Goal: Task Accomplishment & Management: Use online tool/utility

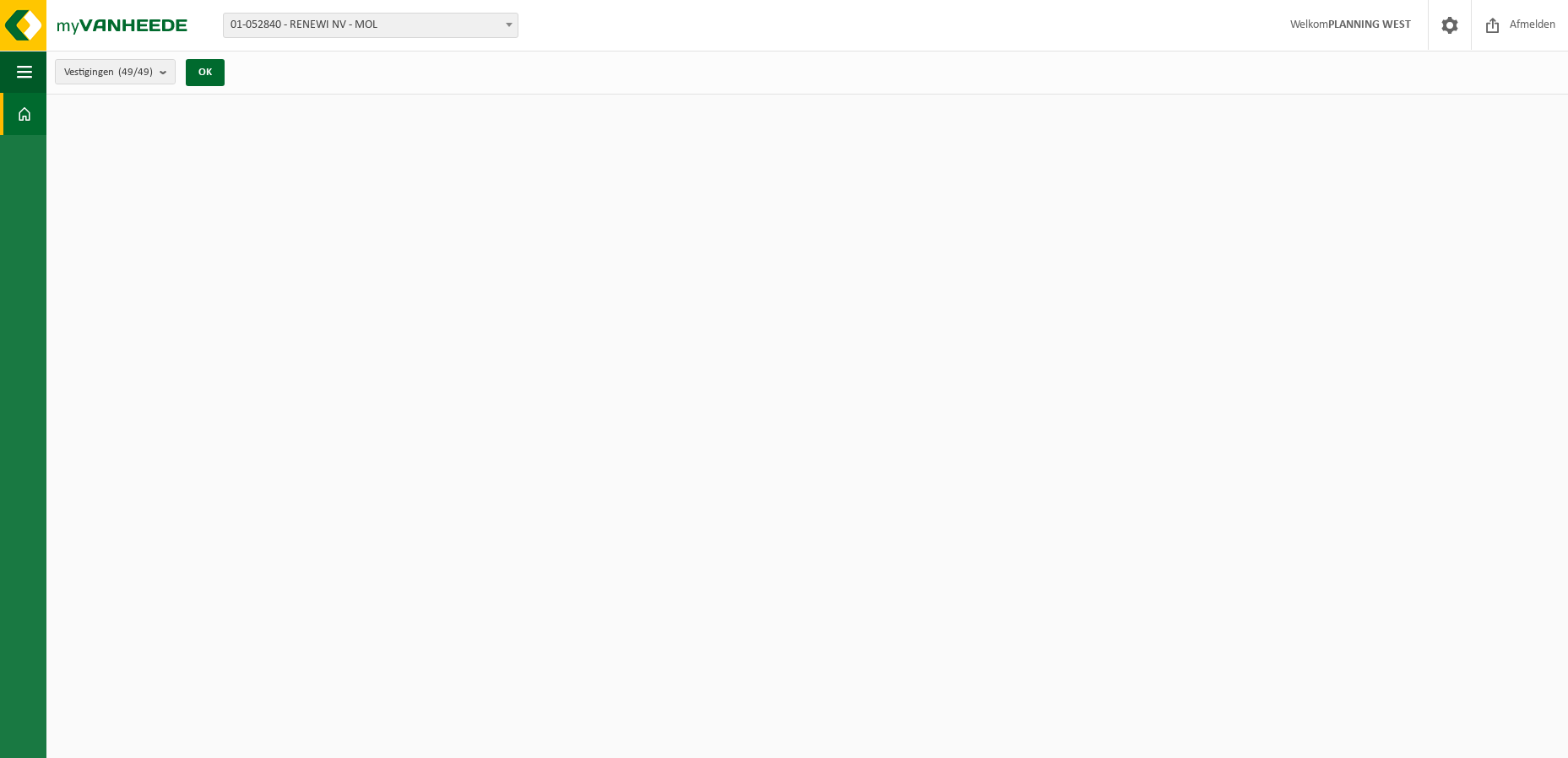
click at [27, 99] on span at bounding box center [24, 114] width 15 height 42
click at [1549, 29] on span "Afmelden" at bounding box center [1532, 25] width 54 height 50
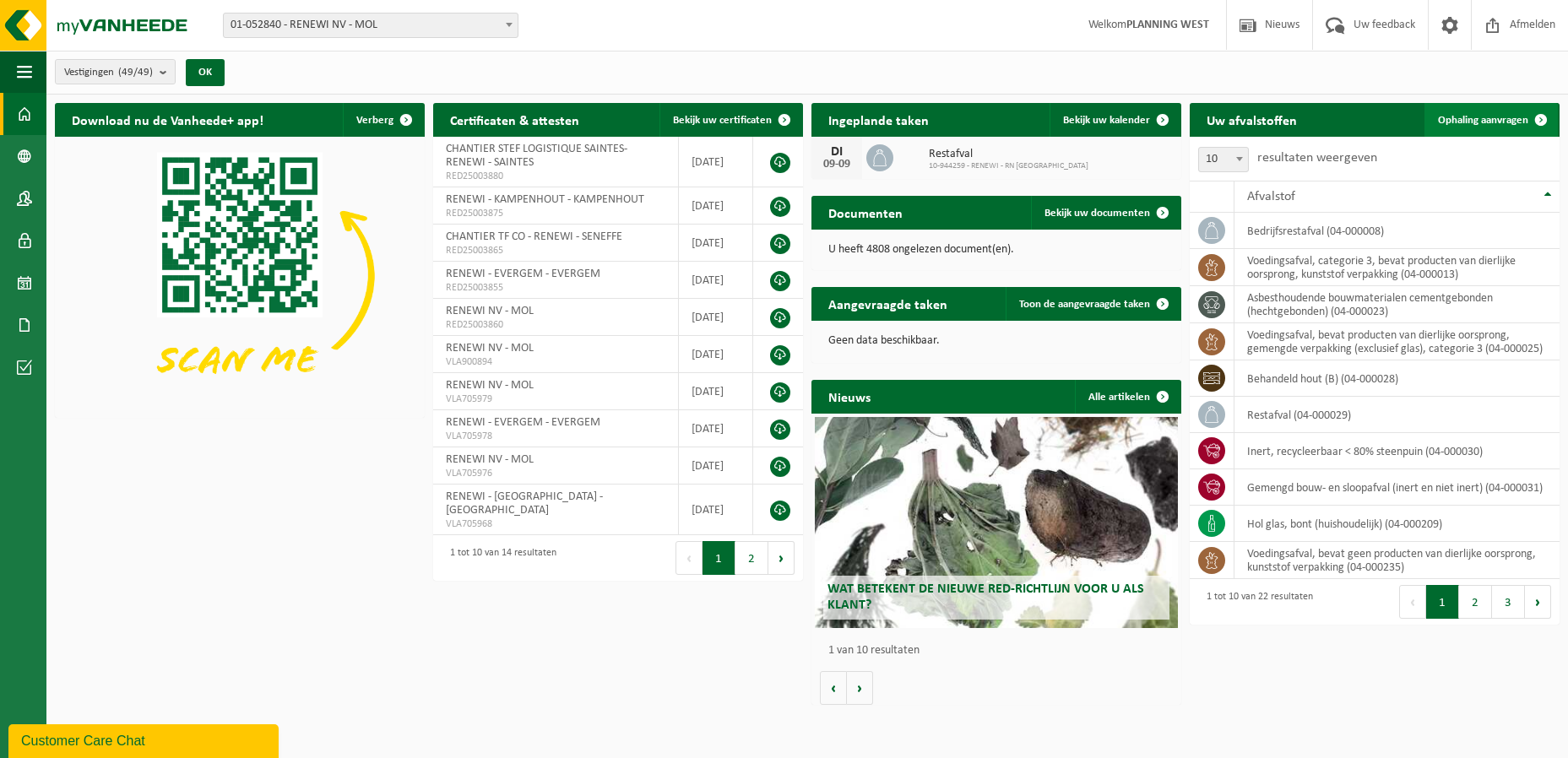
click at [1524, 117] on span at bounding box center [1541, 119] width 34 height 34
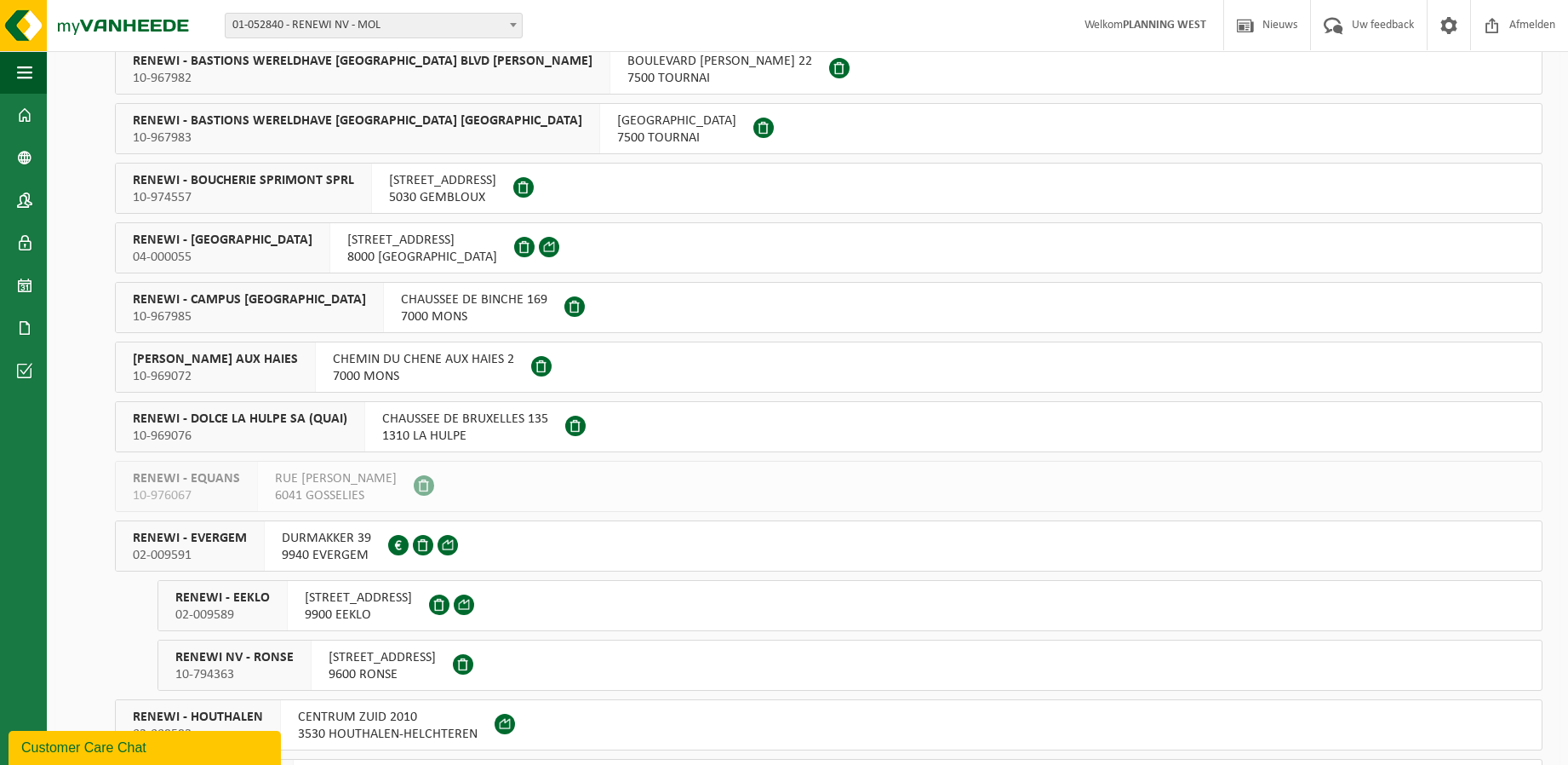
scroll to position [1107, 0]
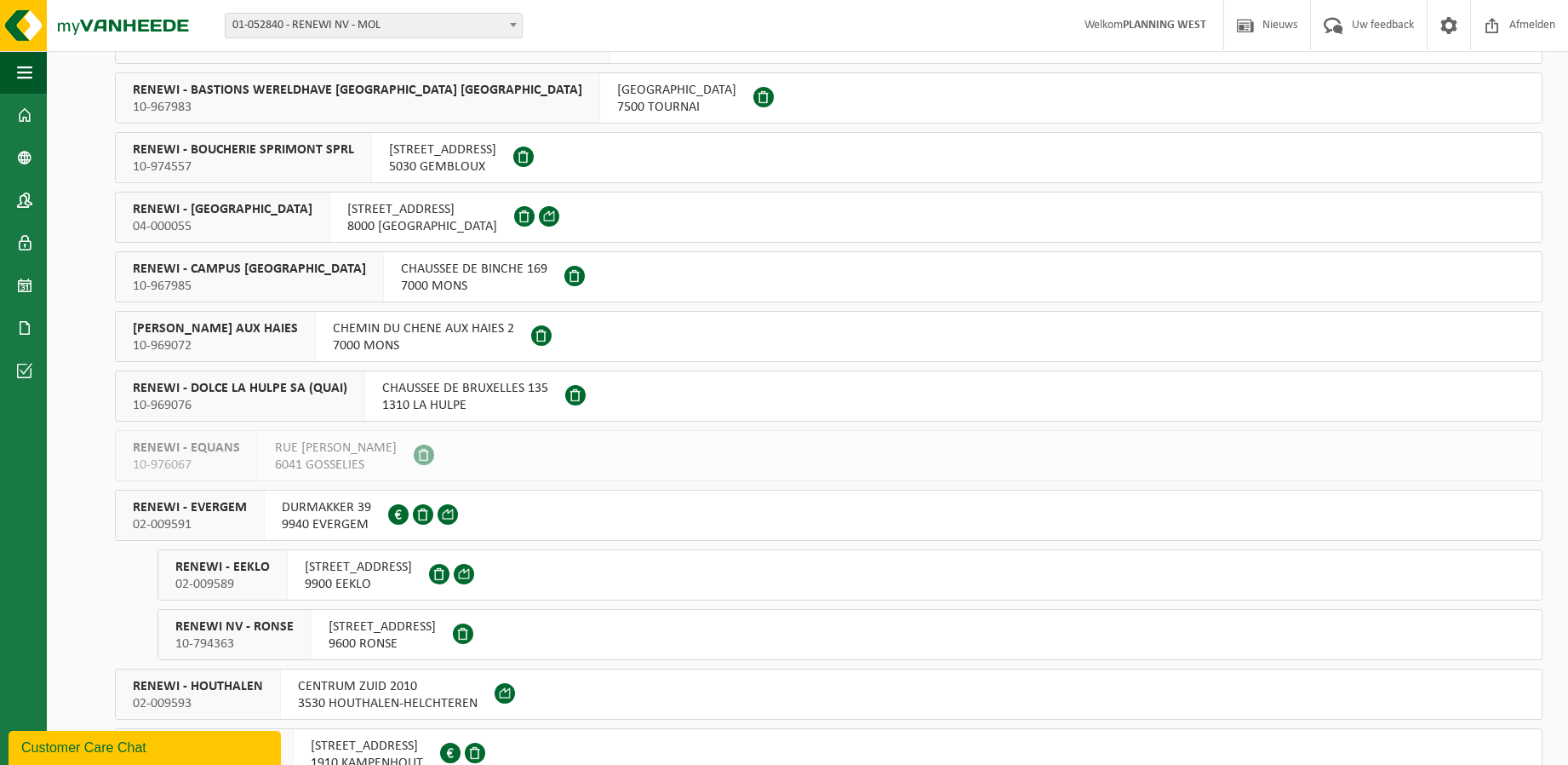
click at [183, 222] on span "04-000055" at bounding box center [222, 226] width 179 height 17
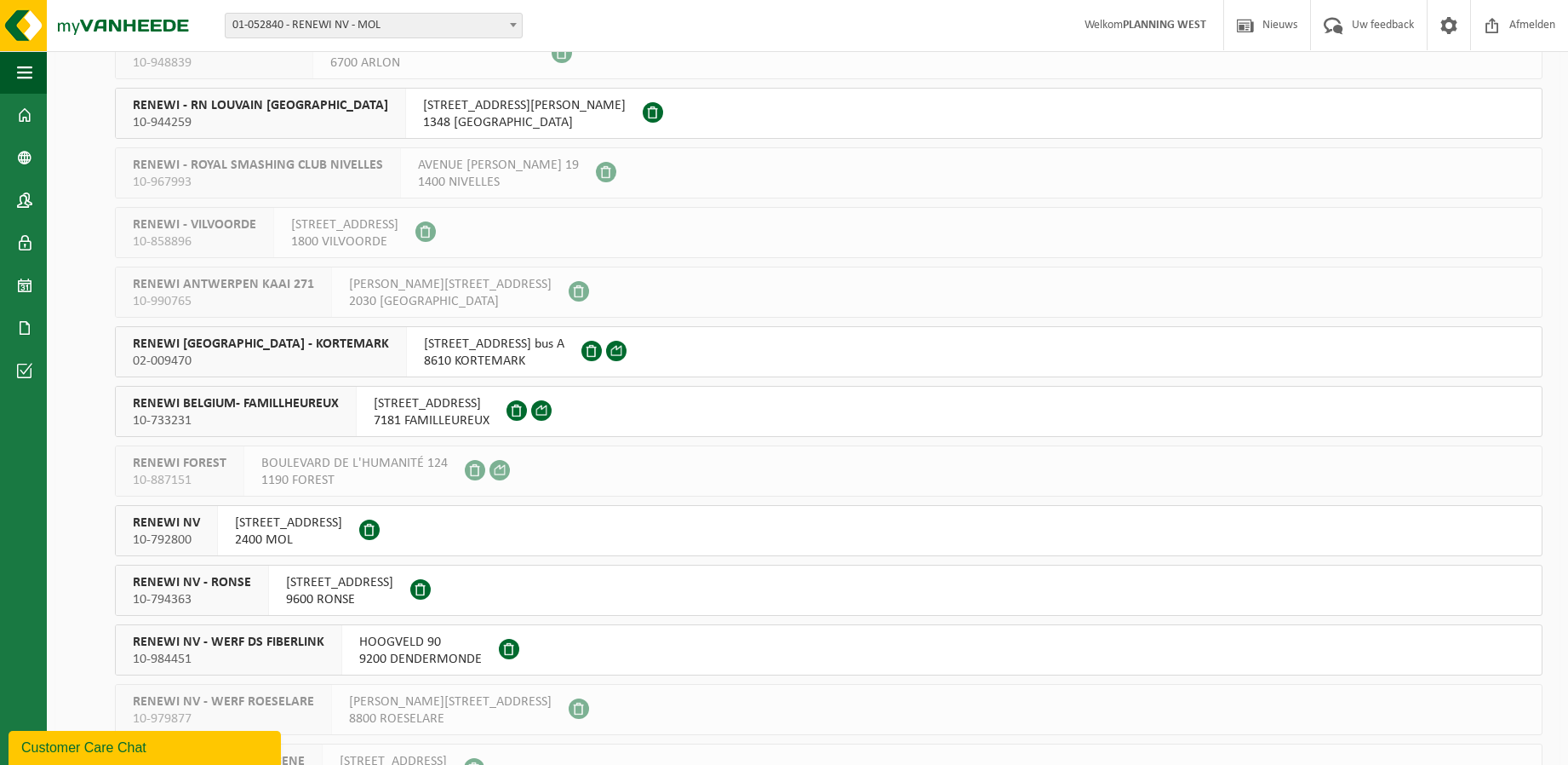
scroll to position [2215, 0]
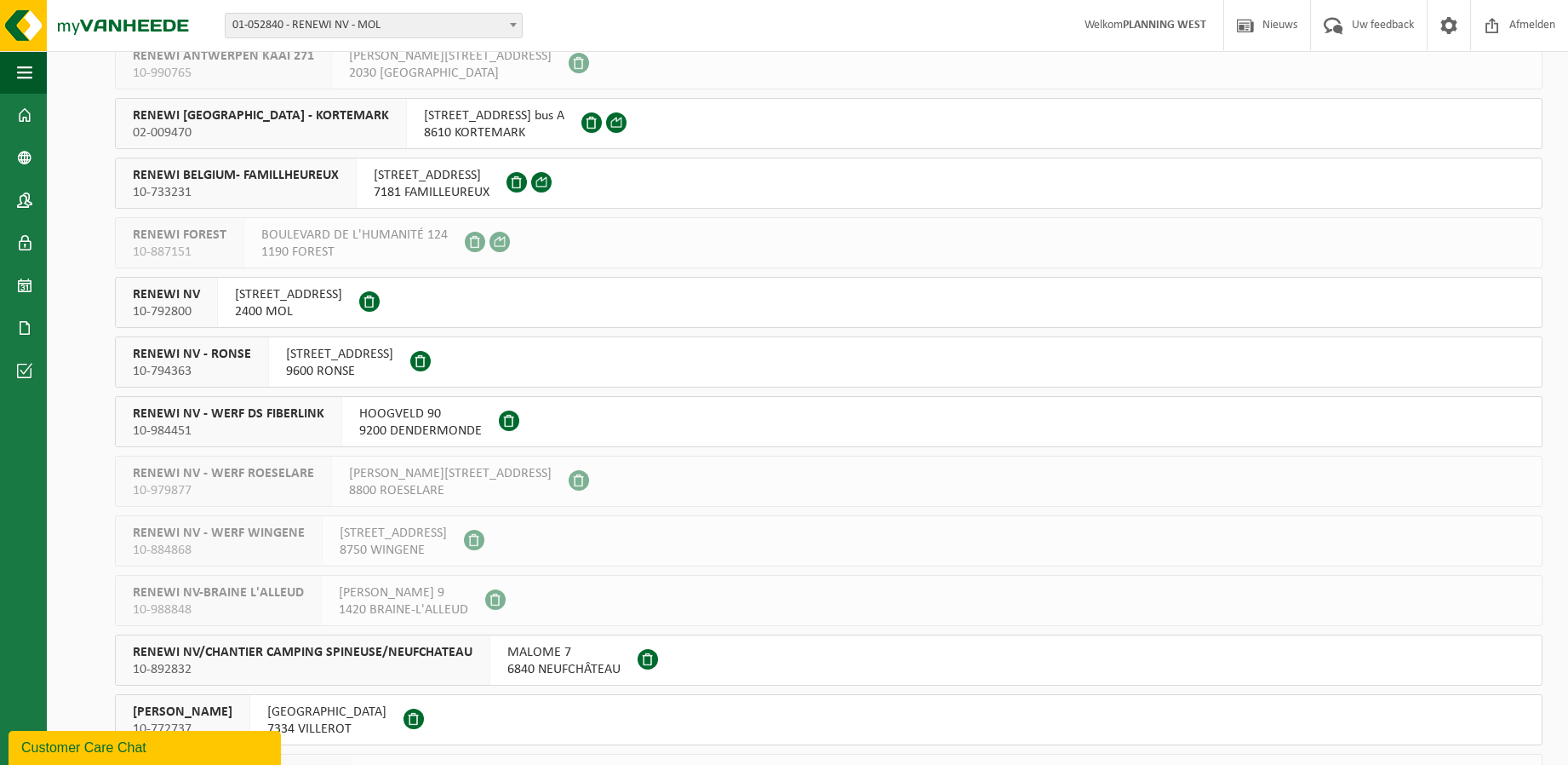
click at [198, 291] on span "RENEWI NV" at bounding box center [166, 295] width 67 height 17
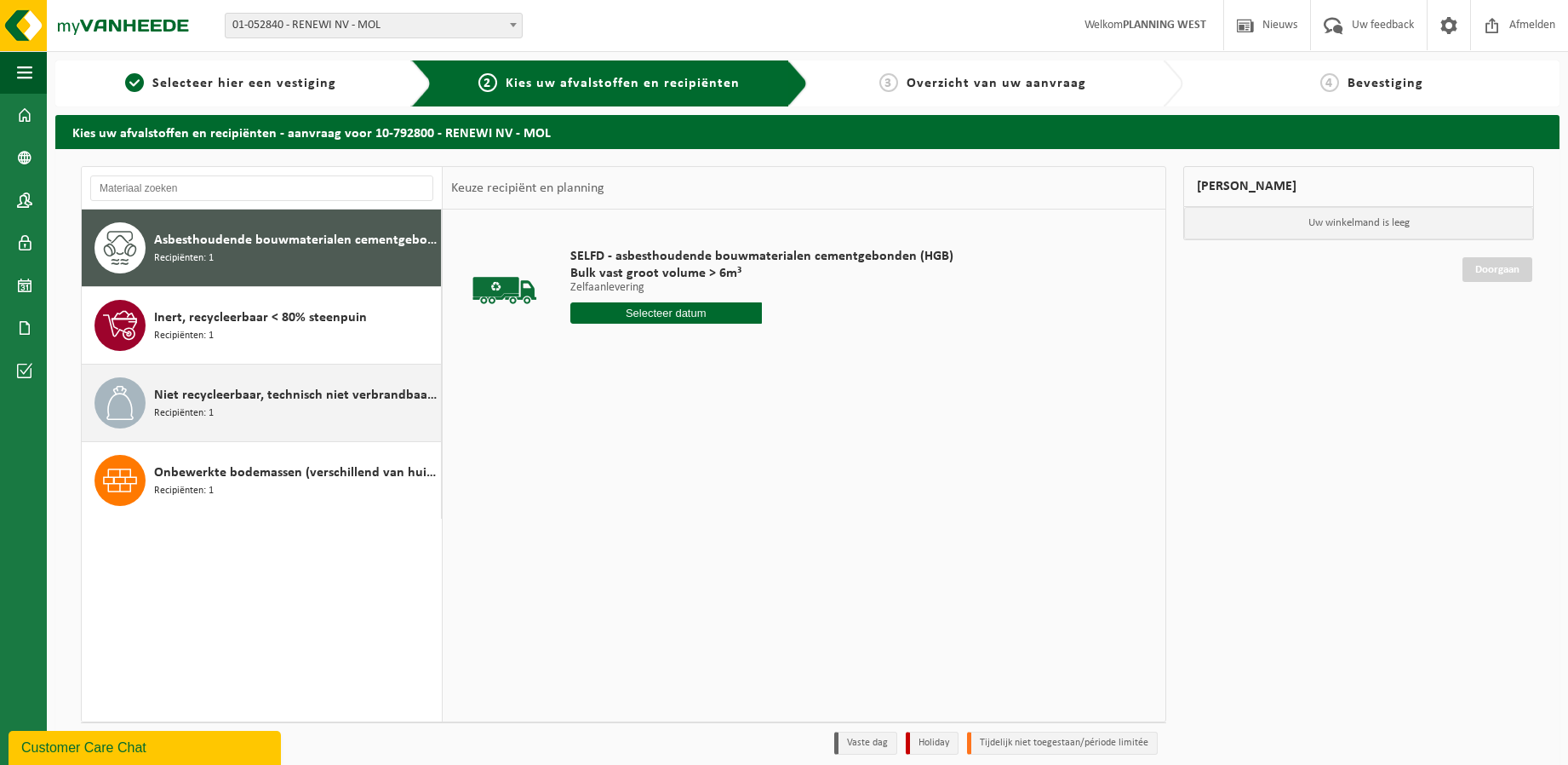
click at [219, 397] on span "Niet recycleerbaar, technisch niet verbrandbaar afval (brandbaar)" at bounding box center [295, 395] width 283 height 21
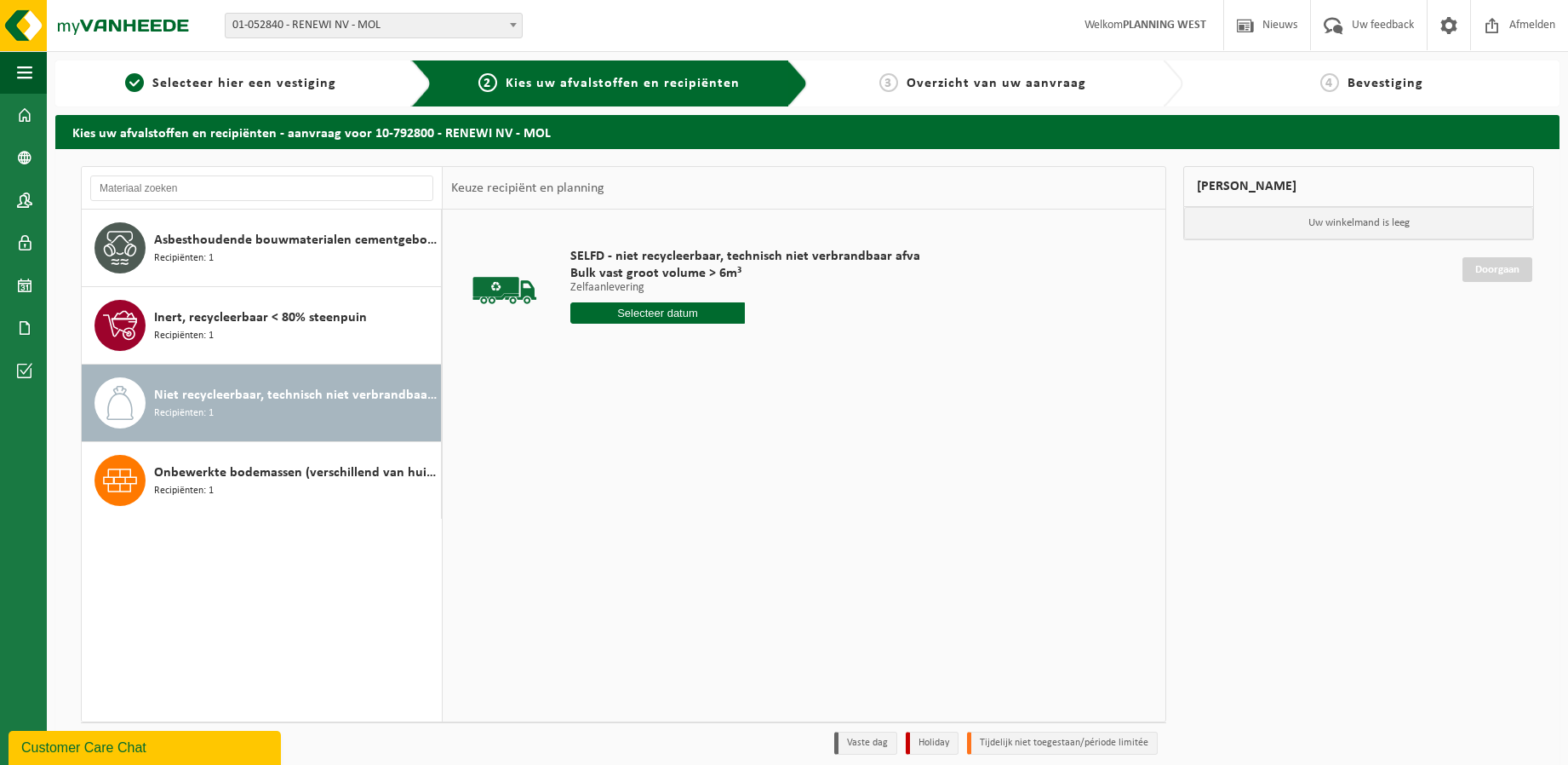
click at [635, 314] on input "text" at bounding box center [658, 313] width 176 height 21
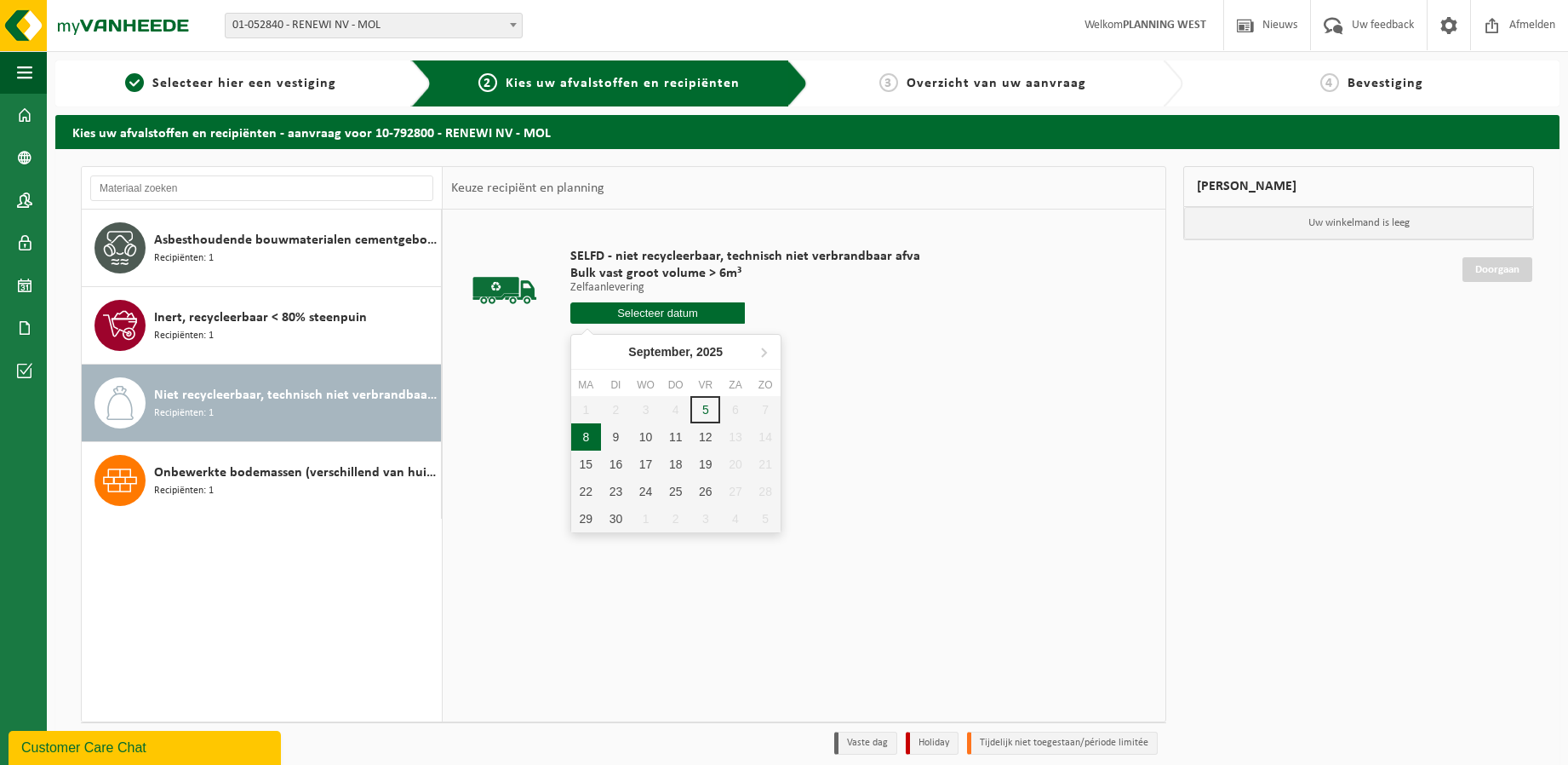
click at [584, 442] on div "8" at bounding box center [585, 437] width 29 height 28
type input "Van [DATE]"
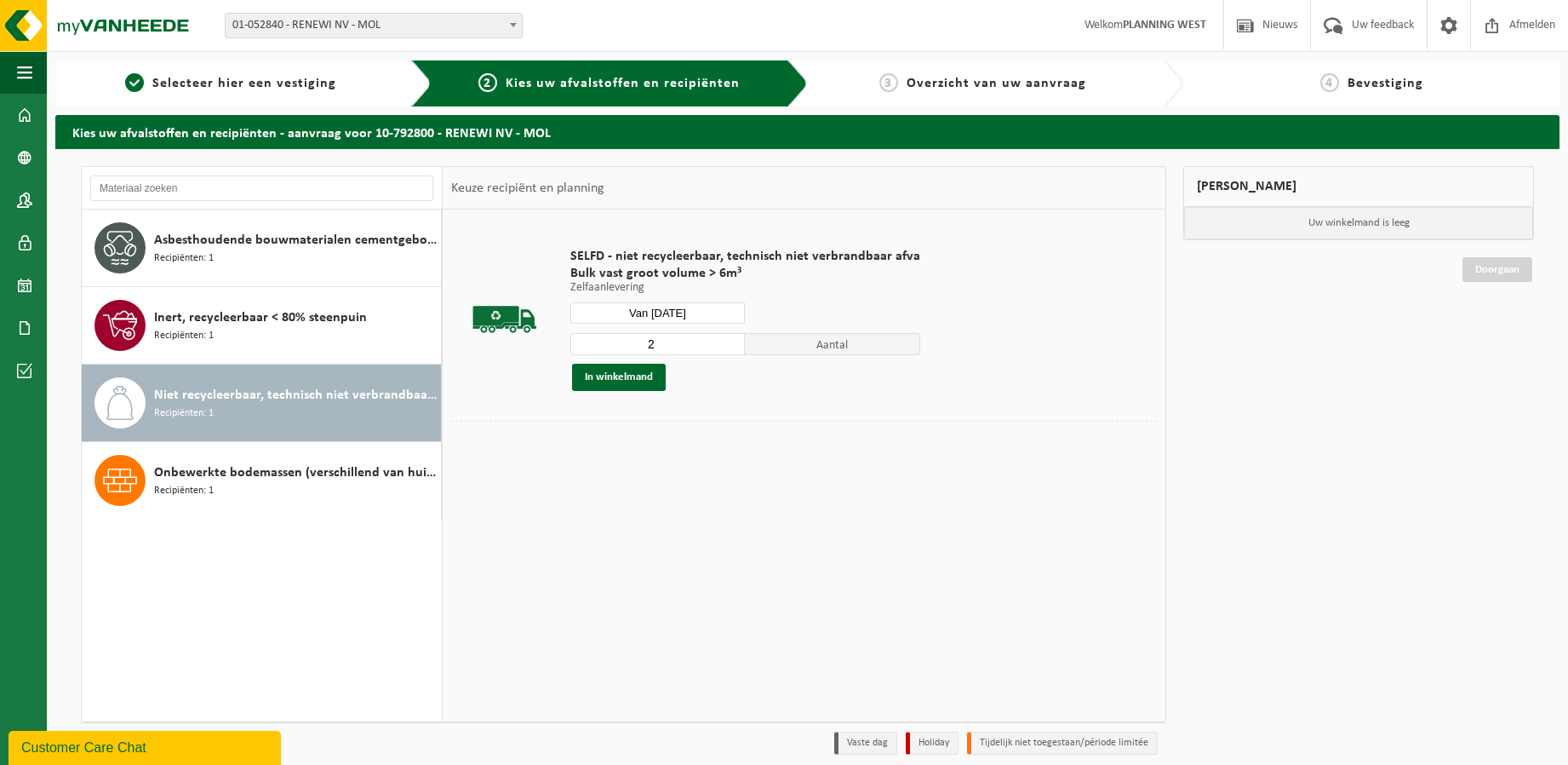
type input "2"
click at [726, 339] on input "2" at bounding box center [658, 344] width 176 height 22
click at [648, 385] on button "In winkelmand" at bounding box center [618, 377] width 94 height 28
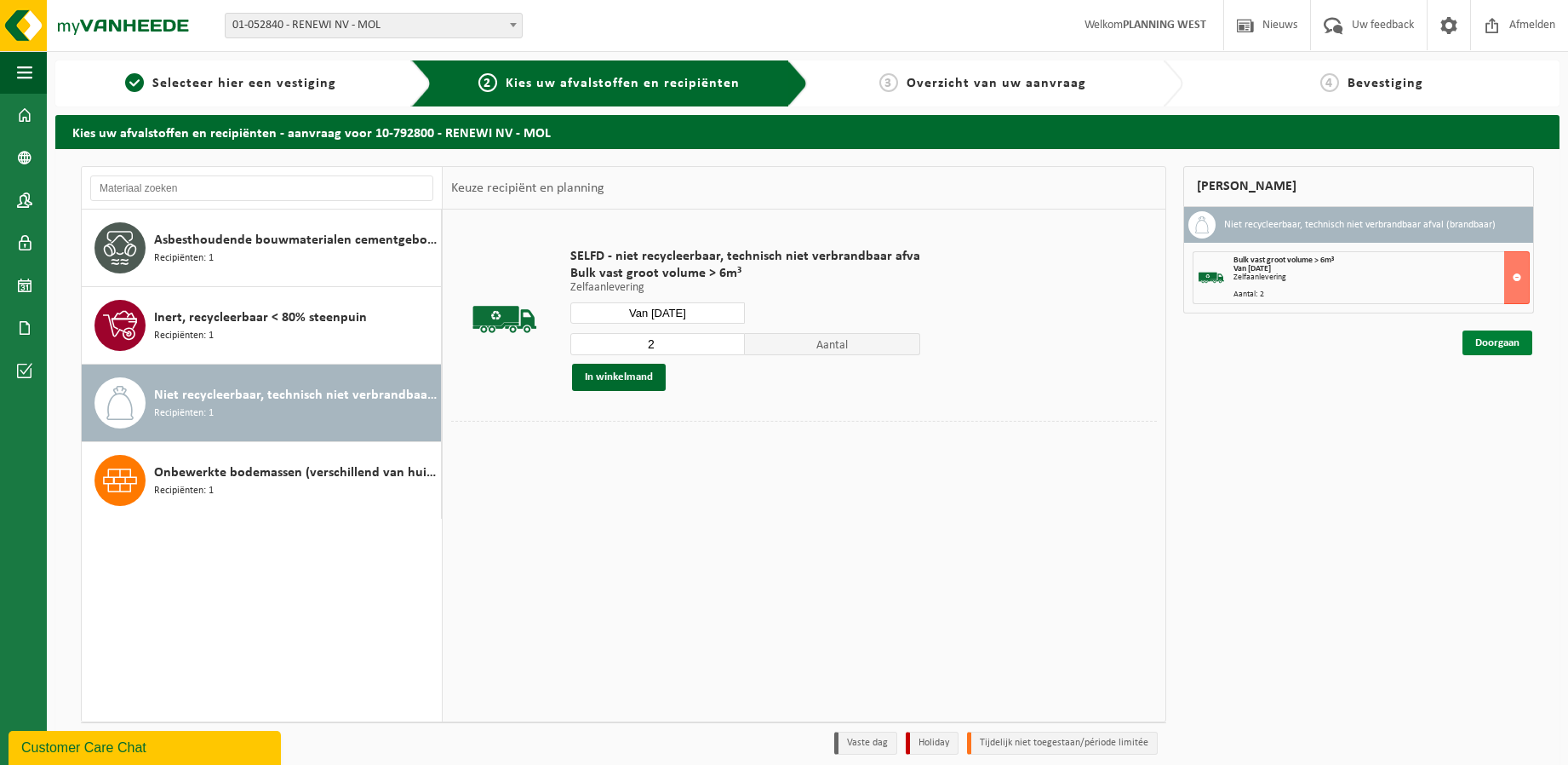
click at [1506, 340] on link "Doorgaan" at bounding box center [1497, 343] width 70 height 25
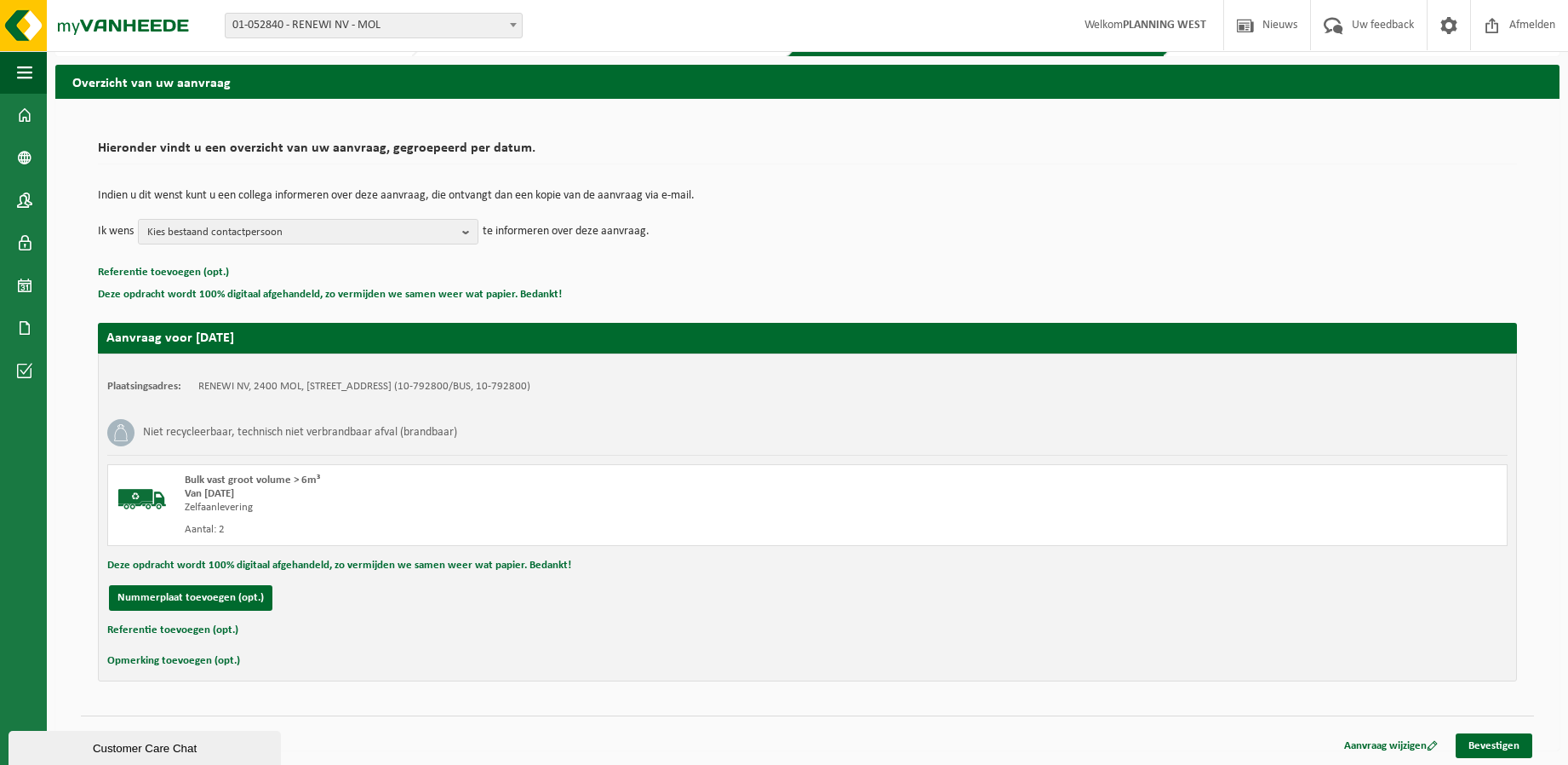
scroll to position [53, 0]
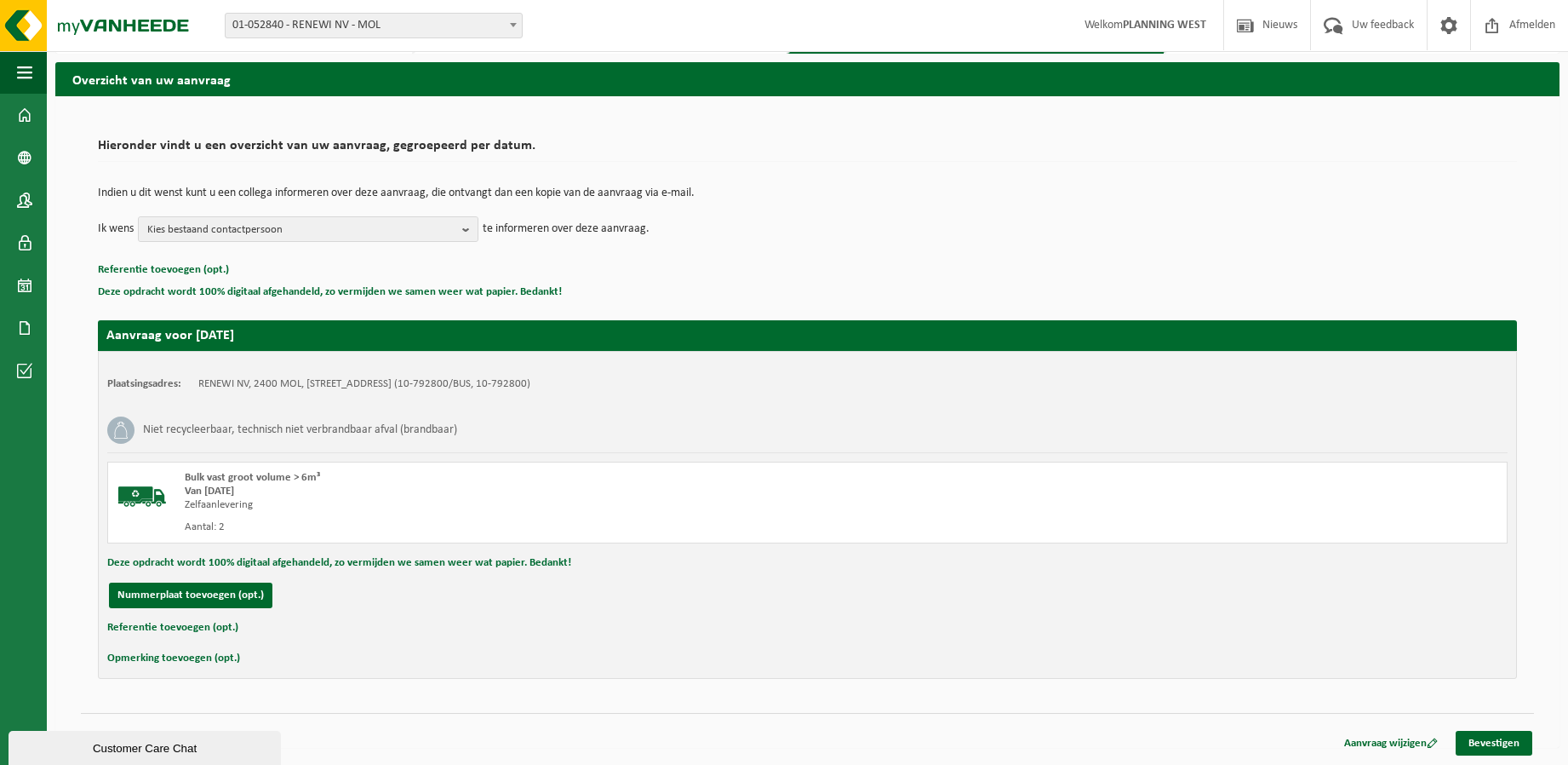
click at [1474, 755] on div "Aanvraag wijzigen Bevestigen" at bounding box center [1431, 744] width 204 height 25
click at [1491, 741] on link "Bevestigen" at bounding box center [1495, 744] width 77 height 25
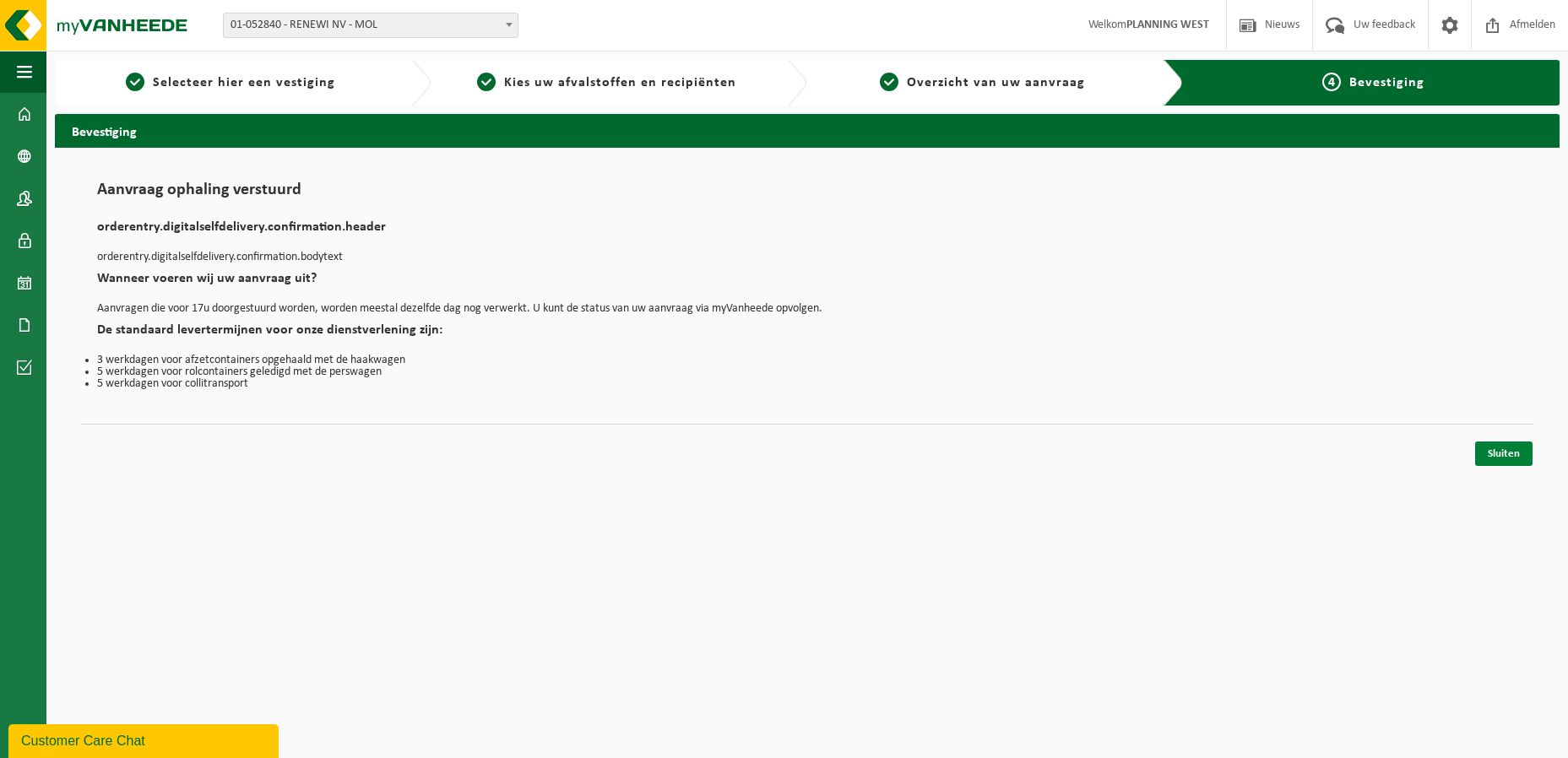
click at [1484, 462] on link "Sluiten" at bounding box center [1503, 454] width 58 height 25
